Goal: Information Seeking & Learning: Understand process/instructions

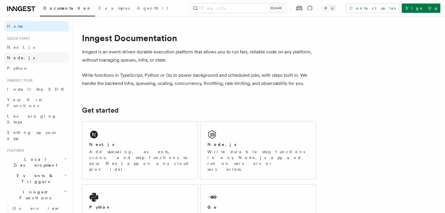
click at [20, 60] on span "Node.js" at bounding box center [21, 58] width 28 height 5
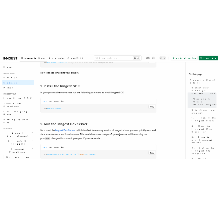
scroll to position [343, 0]
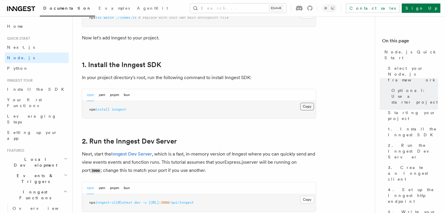
click at [308, 108] on button "Copy Copied" at bounding box center [307, 107] width 14 height 8
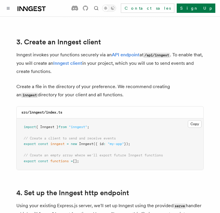
scroll to position [732, 0]
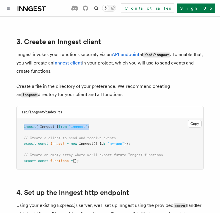
drag, startPoint x: 99, startPoint y: 120, endPoint x: 21, endPoint y: 112, distance: 78.7
click at [21, 118] on pre "import { Inngest } from "inngest" ; // Create a client to send and receive even…" at bounding box center [110, 144] width 187 height 52
copy span "import { Inngest } from "inngest" ;"
click at [25, 136] on span "// Create a client to send and receive events" at bounding box center [70, 138] width 92 height 4
drag, startPoint x: 24, startPoint y: 130, endPoint x: 166, endPoint y: 136, distance: 142.2
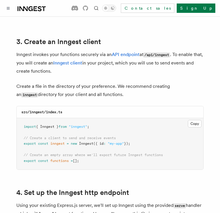
click at [166, 136] on pre "import { Inngest } from "inngest" ; // Create a client to send and receive even…" at bounding box center [110, 144] width 187 height 52
copy code "// Create a client to send and receive events export const inngest = new Innges…"
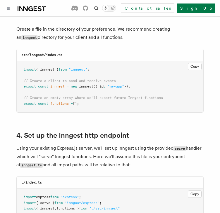
scroll to position [791, 0]
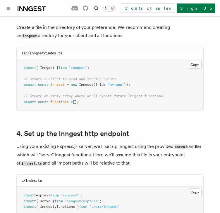
drag, startPoint x: 23, startPoint y: 88, endPoint x: 84, endPoint y: 101, distance: 61.9
click at [84, 101] on pre "import { Inngest } from "inngest" ; // Create a client to send and receive even…" at bounding box center [110, 85] width 187 height 52
copy code "// Create an empty array where we'll export future Inngest functions export con…"
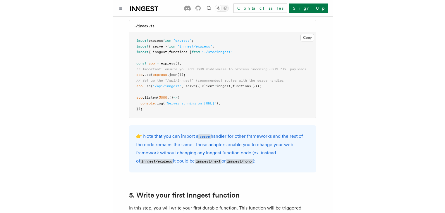
scroll to position [946, 0]
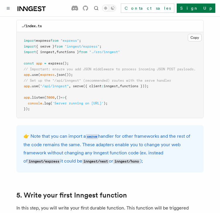
click at [159, 79] on pre "import express from "express" ; import { serve } from "inngest/express" ; impor…" at bounding box center [110, 75] width 187 height 86
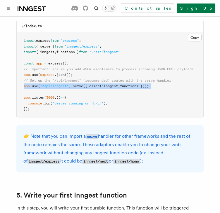
click at [159, 79] on pre "import express from "express" ; import { serve } from "inngest/express" ; impor…" at bounding box center [110, 75] width 187 height 86
copy code "app .use ( "/api/inngest" , serve ({ client : inngest , functions }));"
click at [161, 79] on pre "import express from "express" ; import { serve } from "inngest/express" ; impor…" at bounding box center [110, 75] width 187 height 86
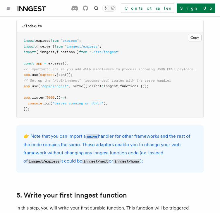
click at [160, 79] on pre "import express from "express" ; import { serve } from "inngest/express" ; impor…" at bounding box center [110, 75] width 187 height 86
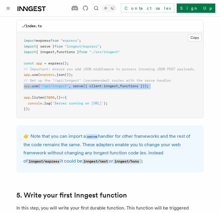
click at [160, 79] on pre "import express from "express" ; import { serve } from "inngest/express" ; impor…" at bounding box center [110, 75] width 187 height 86
copy code "app .use ( "/api/inngest" , serve ({ client : inngest , functions }));"
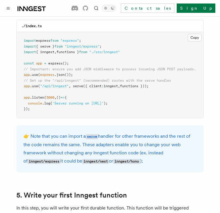
click at [104, 89] on pre "import express from "express" ; import { serve } from "inngest/express" ; impor…" at bounding box center [110, 75] width 187 height 86
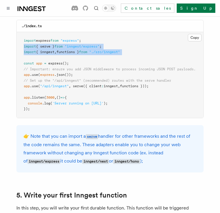
drag, startPoint x: 23, startPoint y: 39, endPoint x: 164, endPoint y: 48, distance: 140.9
click at [164, 48] on pre "import express from "express" ; import { serve } from "inngest/express" ; impor…" at bounding box center [110, 75] width 187 height 86
copy code "import { serve } from "inngest/express" ; import { inngest , functions } from "…"
